Goal: Task Accomplishment & Management: Complete application form

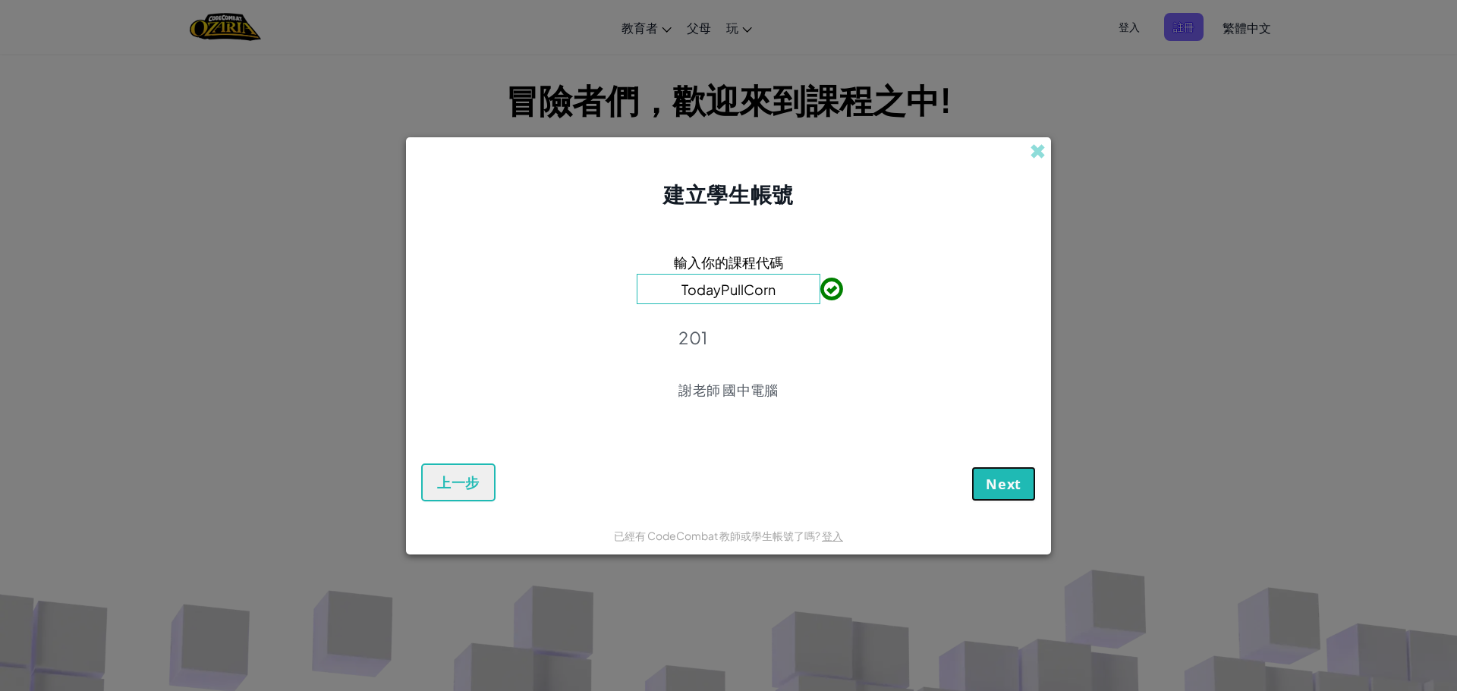
click at [1019, 487] on span "Next" at bounding box center [1004, 484] width 36 height 18
click at [1030, 480] on button "Next" at bounding box center [1003, 484] width 65 height 35
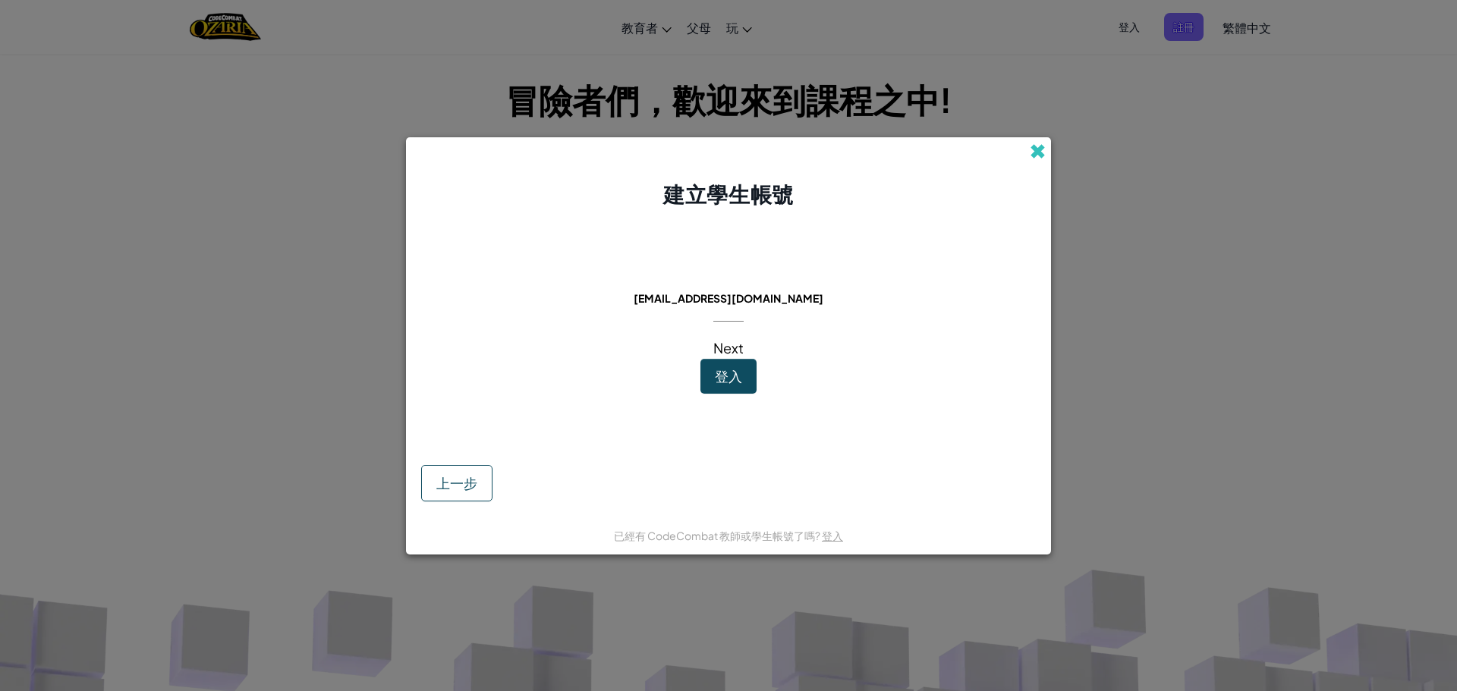
click at [1038, 146] on span at bounding box center [1038, 151] width 16 height 16
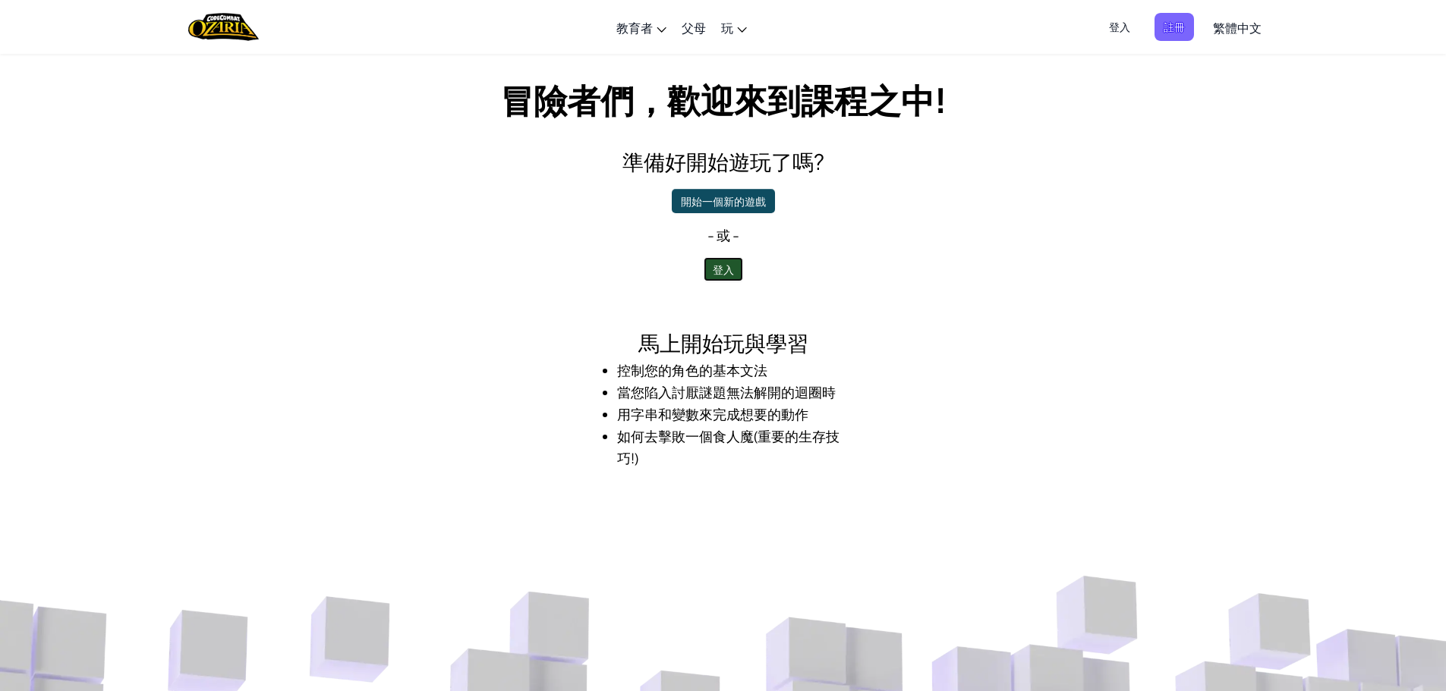
click at [725, 264] on button "登入" at bounding box center [722, 269] width 39 height 24
